Goal: Information Seeking & Learning: Learn about a topic

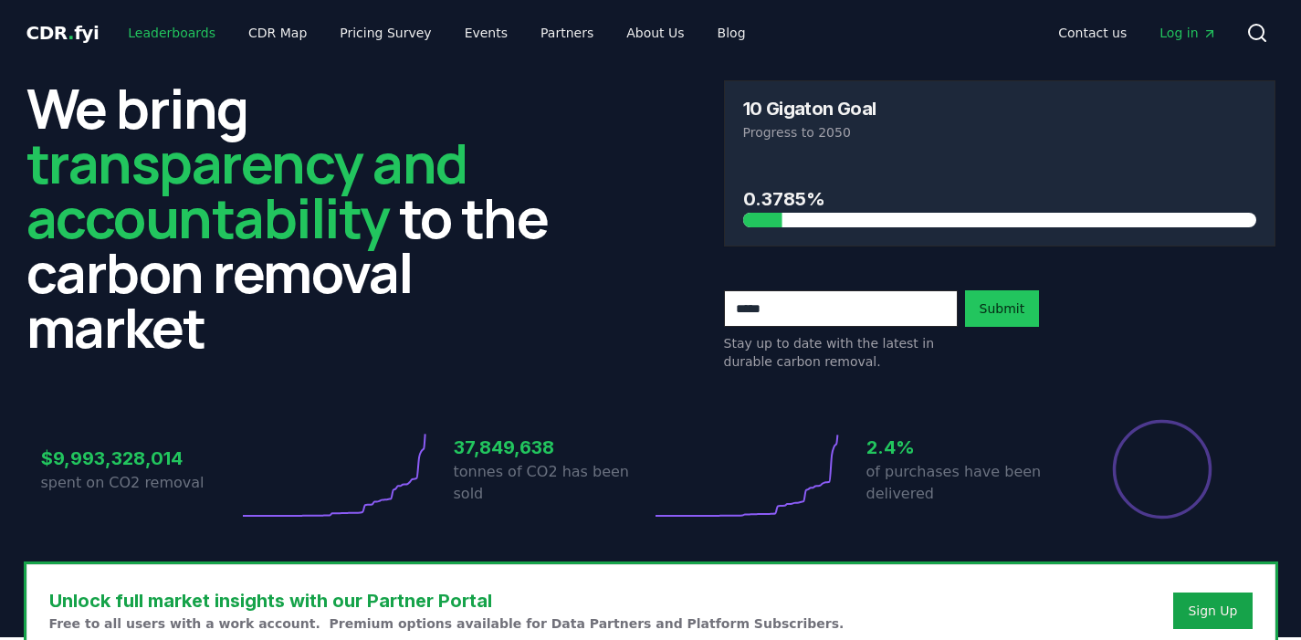
click at [173, 37] on link "Leaderboards" at bounding box center [171, 32] width 117 height 33
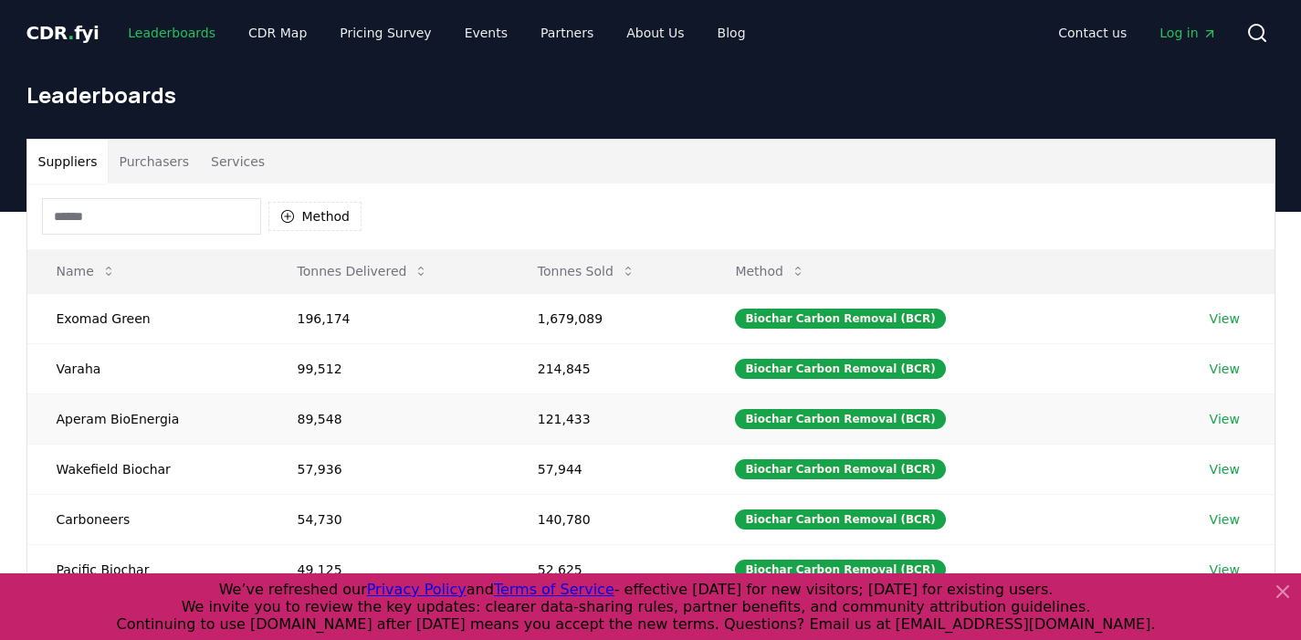
scroll to position [46, 0]
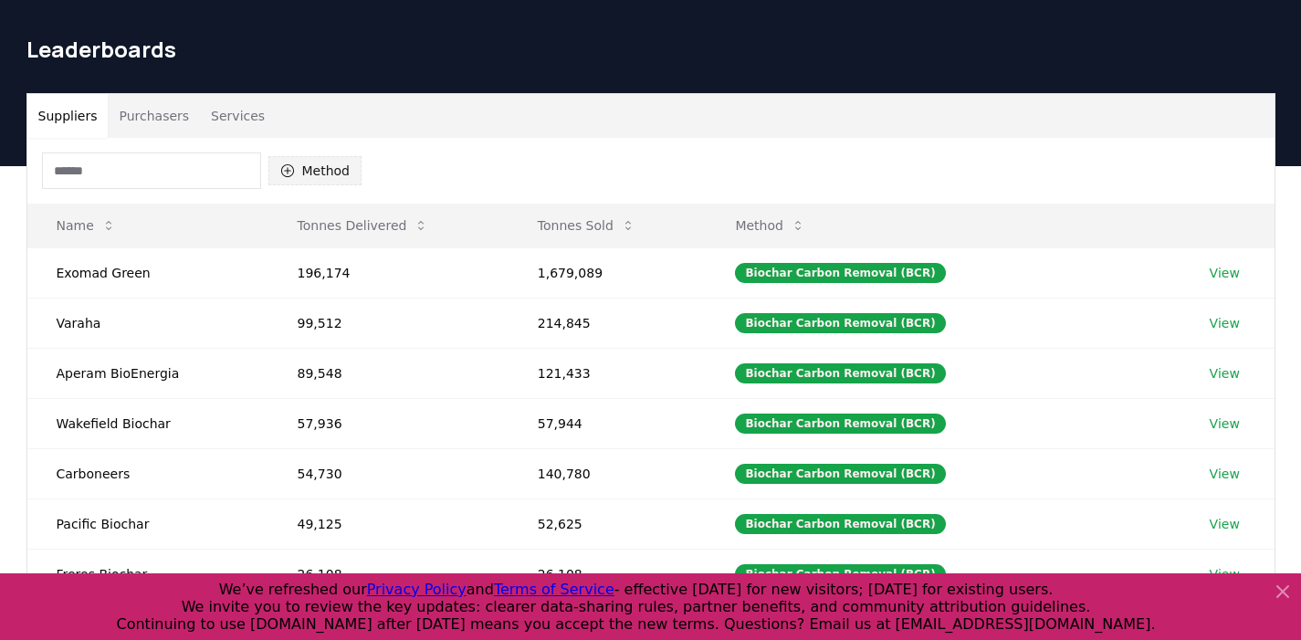
click at [336, 184] on button "Method" at bounding box center [315, 170] width 94 height 29
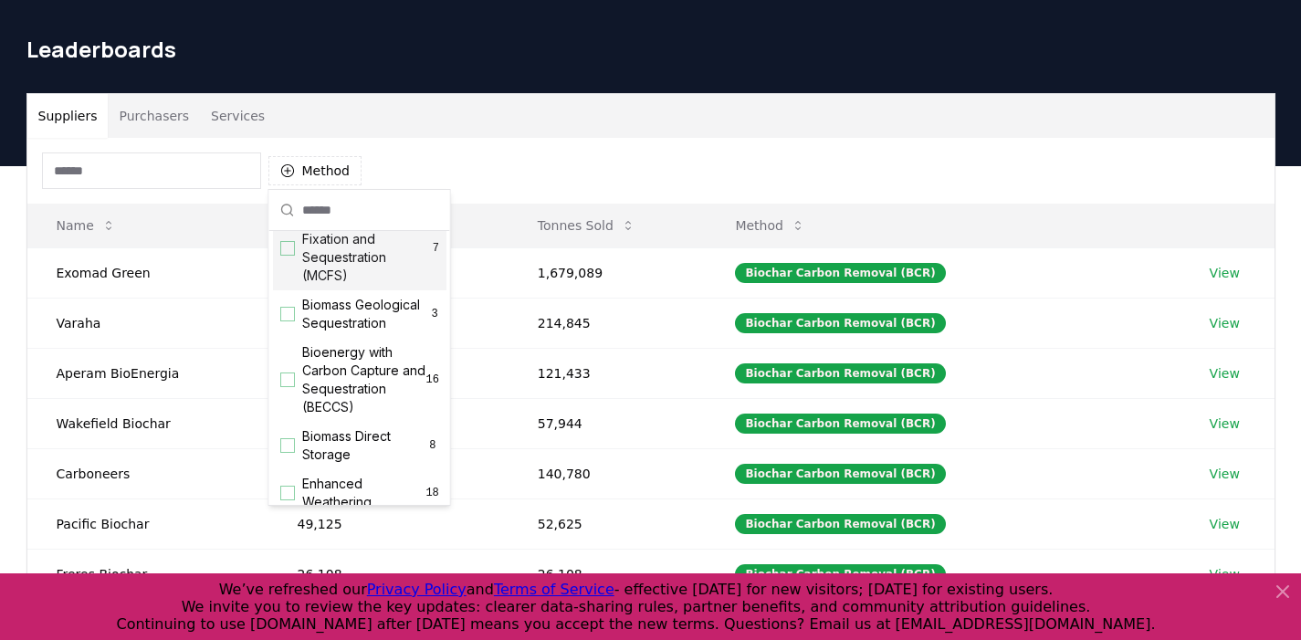
scroll to position [96, 0]
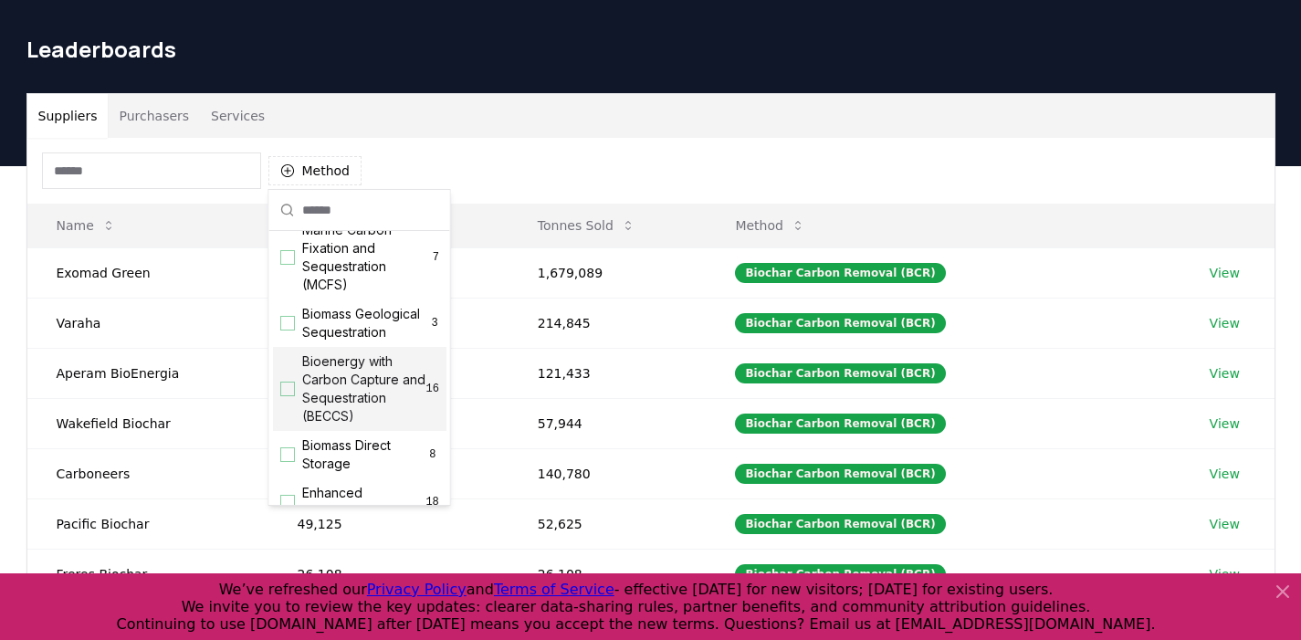
click at [347, 416] on span "Bioenergy with Carbon Capture and Sequestration (BECCS)" at bounding box center [364, 389] width 124 height 73
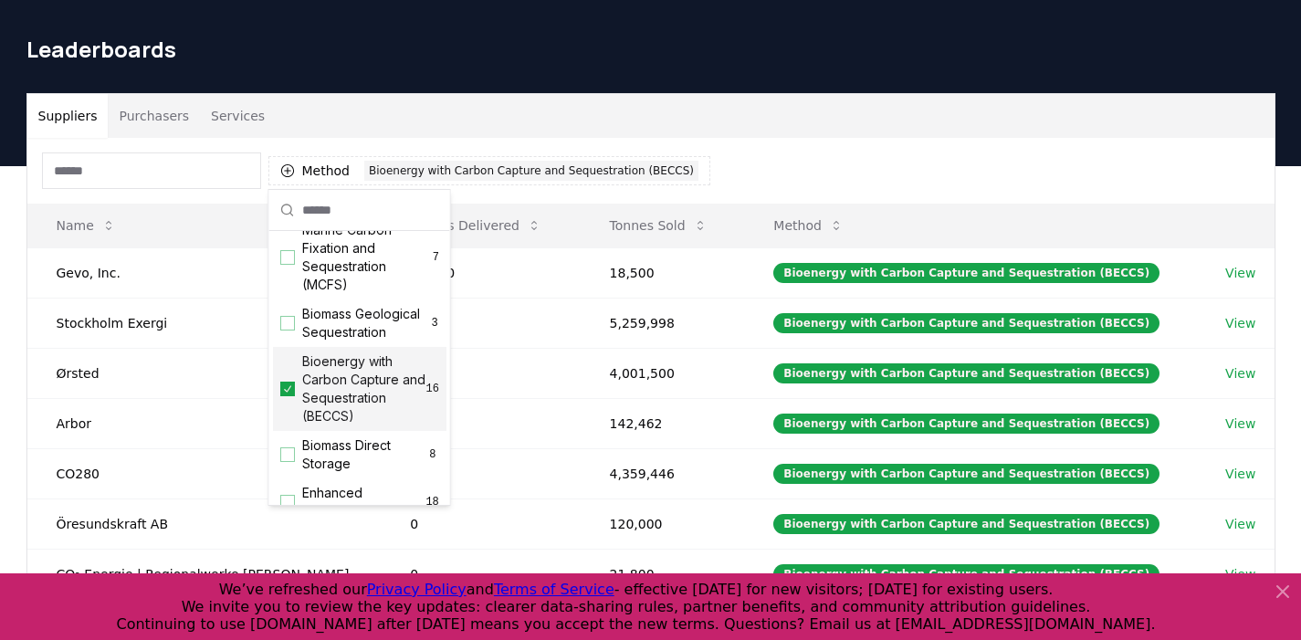
click at [25, 327] on div "Suppliers Purchasers Services Method 1 Bioenergy with Carbon Capture and Seques…" at bounding box center [651, 459] width 1279 height 732
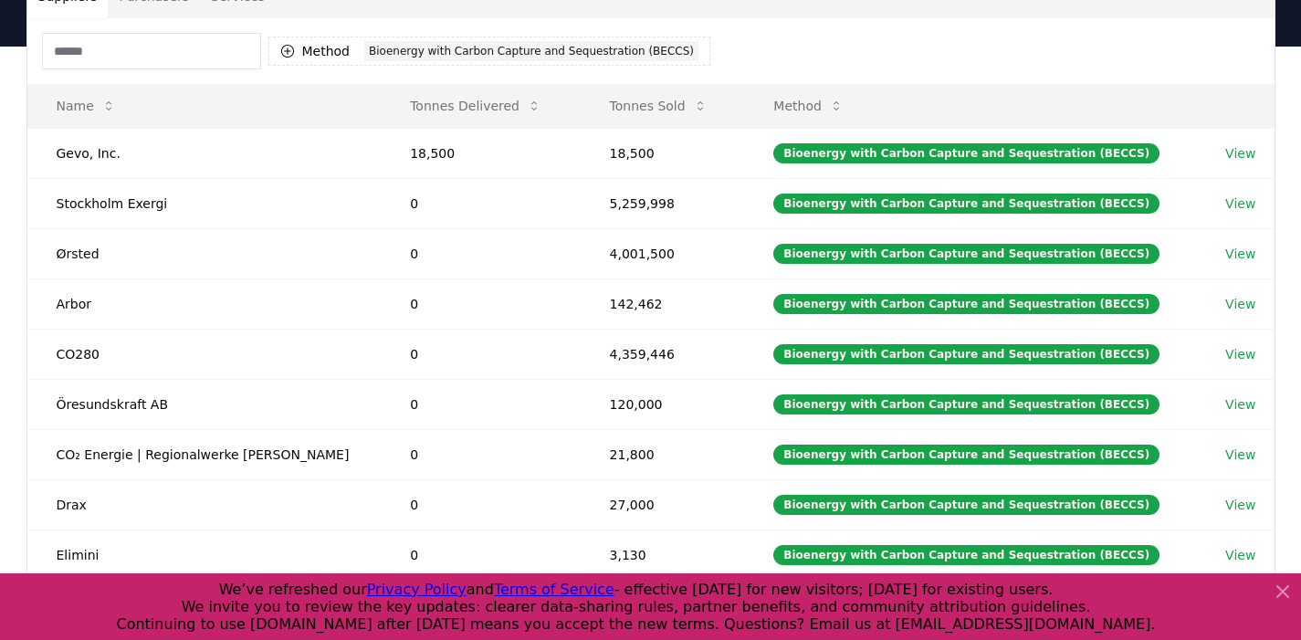
scroll to position [181, 0]
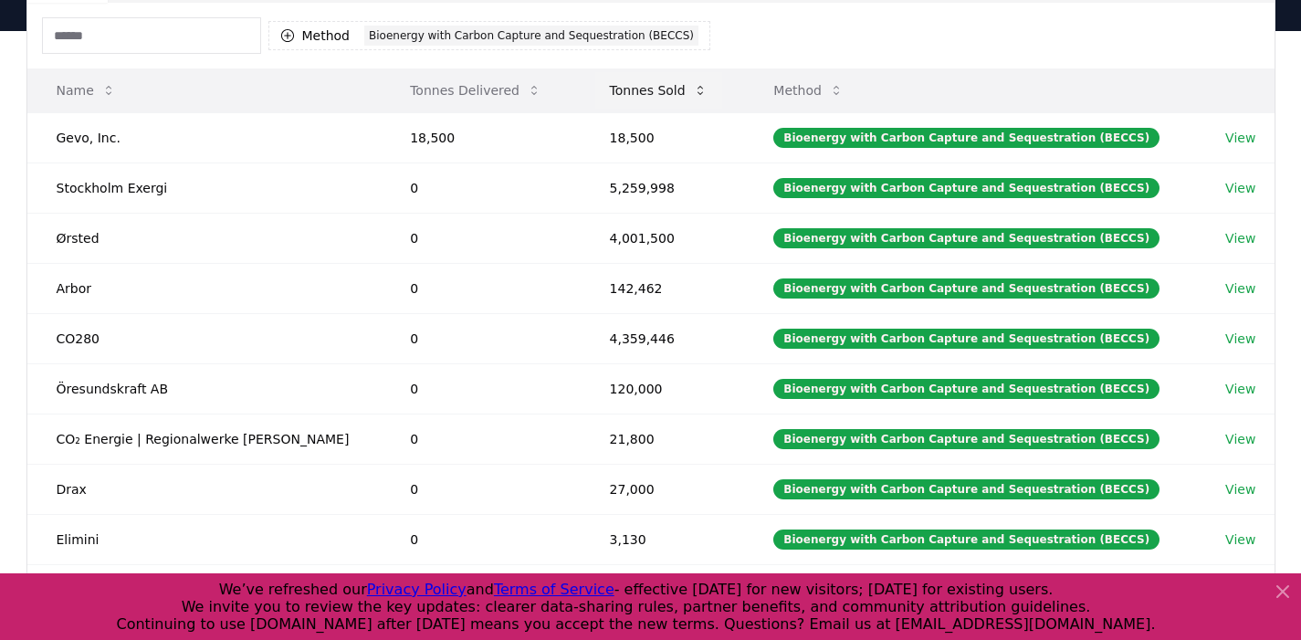
click at [658, 87] on button "Tonnes Sold" at bounding box center [658, 90] width 127 height 37
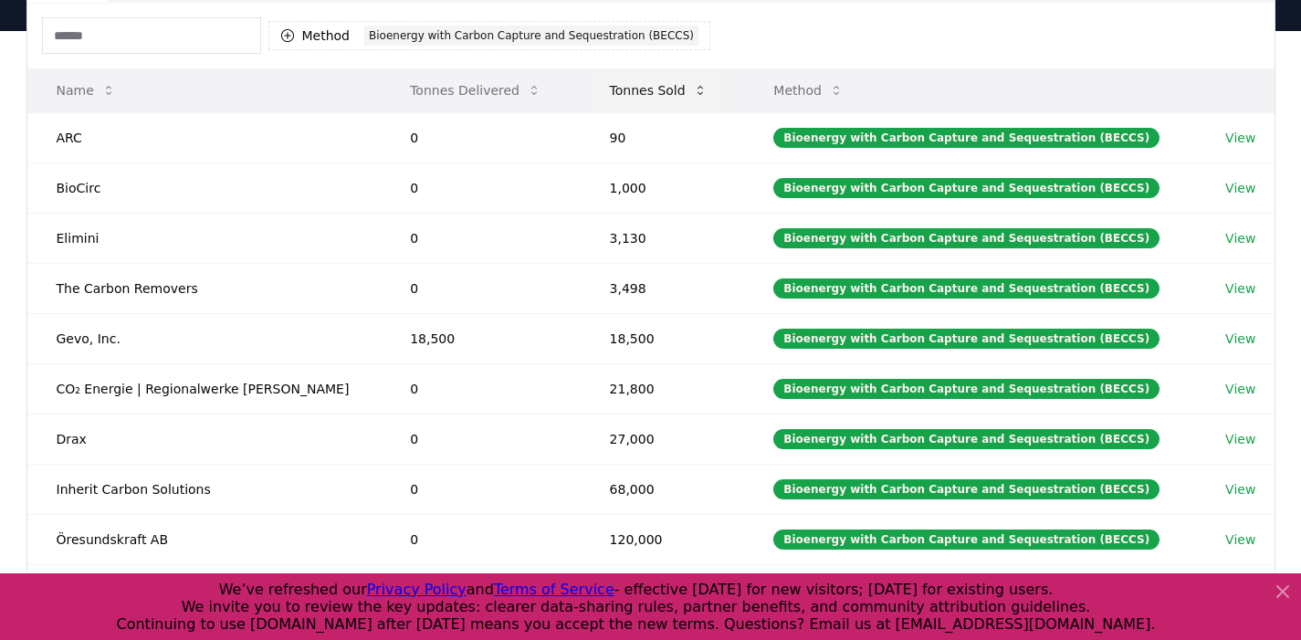
click at [658, 87] on button "Tonnes Sold" at bounding box center [658, 90] width 127 height 37
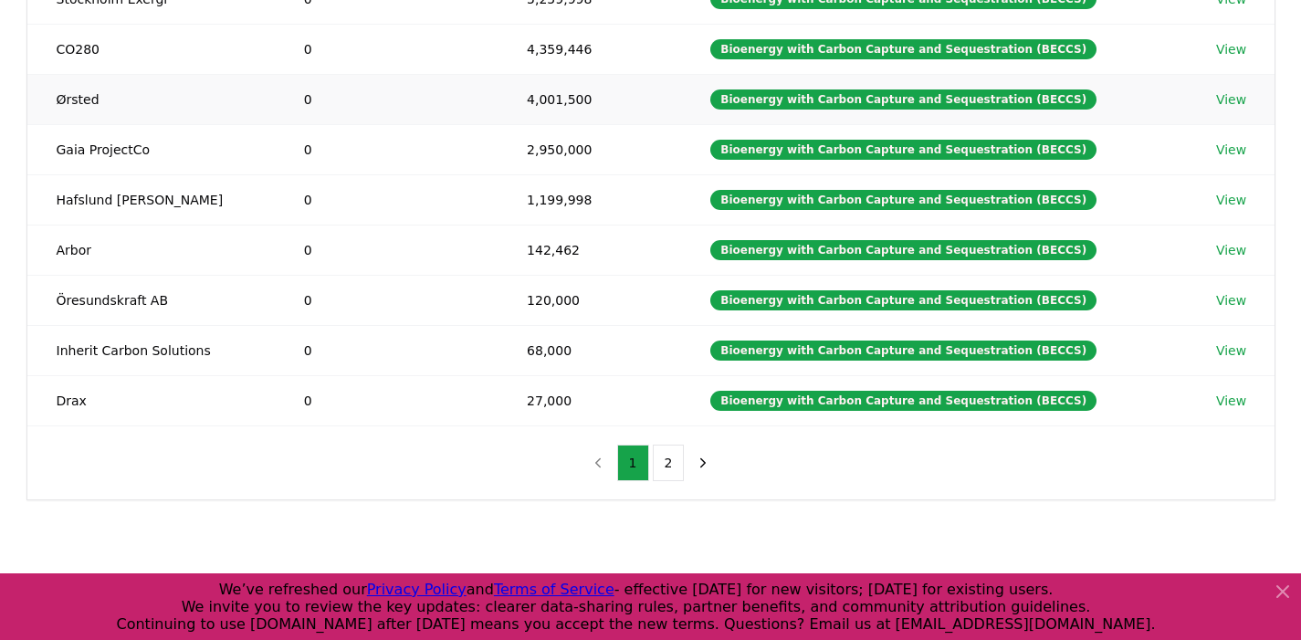
scroll to position [386, 0]
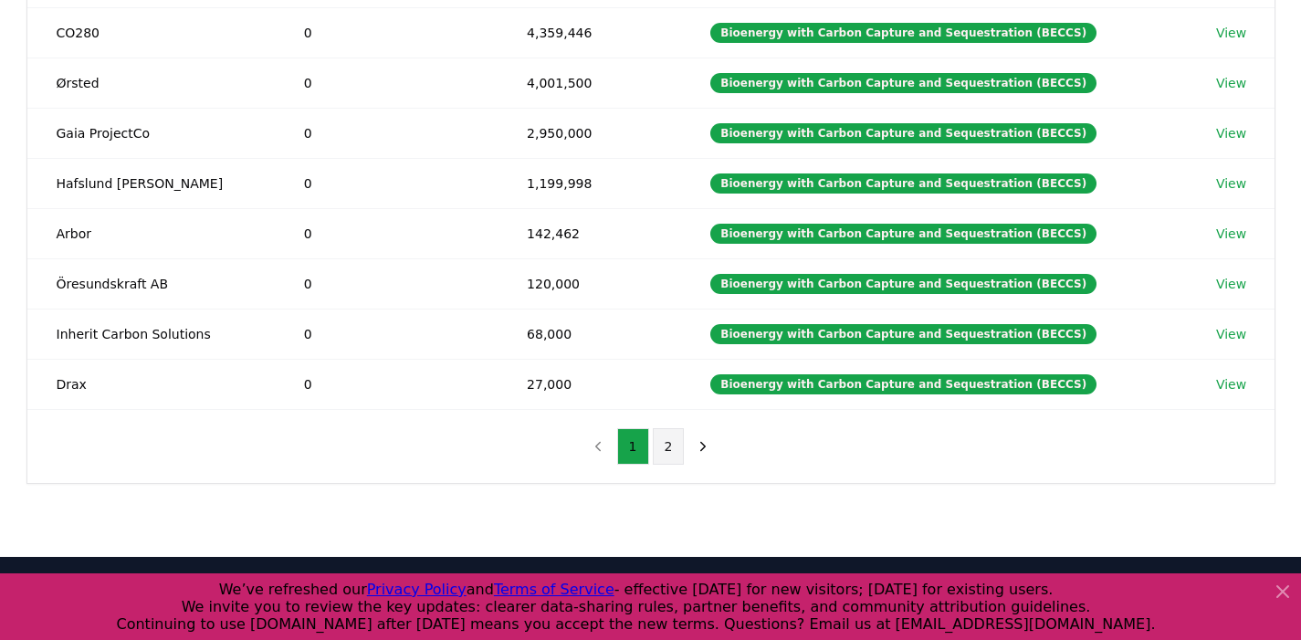
click at [678, 441] on button "2" at bounding box center [669, 446] width 32 height 37
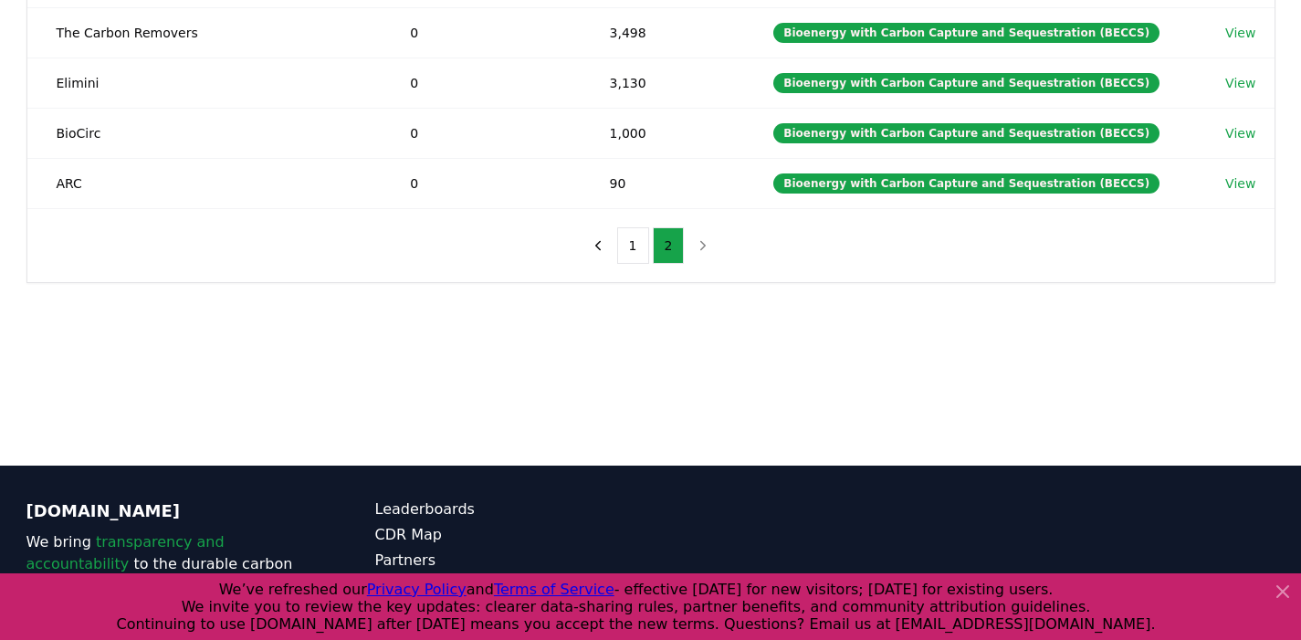
scroll to position [247, 0]
